Goal: Task Accomplishment & Management: Use online tool/utility

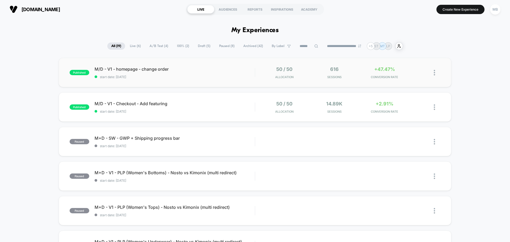
click at [190, 82] on div "published M/D - V1 - homepage - change order start date: [DATE] 50 / 50 Allocat…" at bounding box center [255, 72] width 393 height 29
click at [476, 11] on button "Create New Experience" at bounding box center [461, 9] width 48 height 9
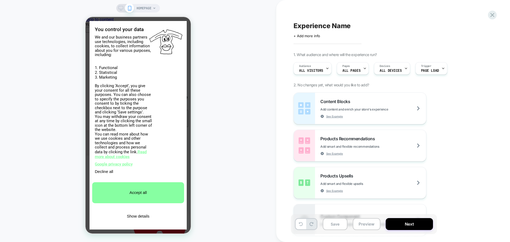
scroll to position [0, 210]
click at [115, 192] on button "Accept all" at bounding box center [138, 192] width 92 height 21
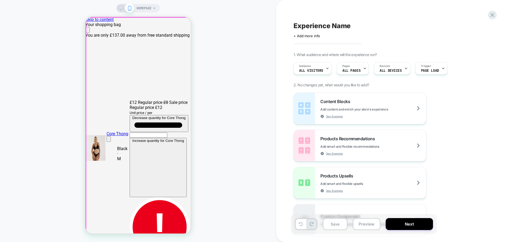
scroll to position [0, 0]
click at [88, 31] on icon "Close" at bounding box center [88, 31] width 0 height 0
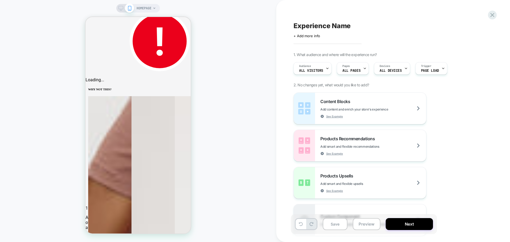
scroll to position [0, 105]
click at [120, 9] on icon at bounding box center [121, 8] width 5 height 5
